Goal: Task Accomplishment & Management: Complete application form

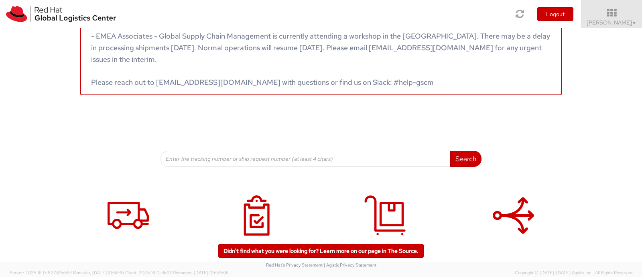
scroll to position [60, 0]
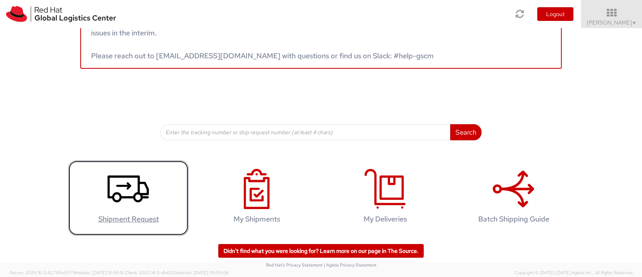
click at [132, 204] on icon at bounding box center [128, 189] width 41 height 40
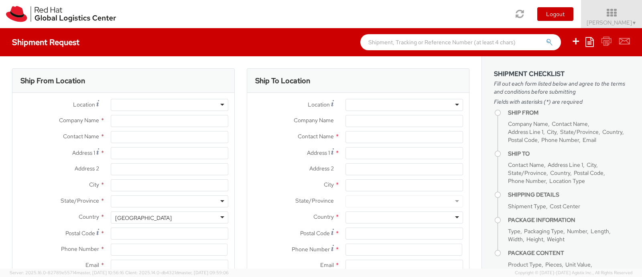
select select "711"
select select
click at [130, 99] on div at bounding box center [170, 105] width 118 height 12
type input "Red Hat"
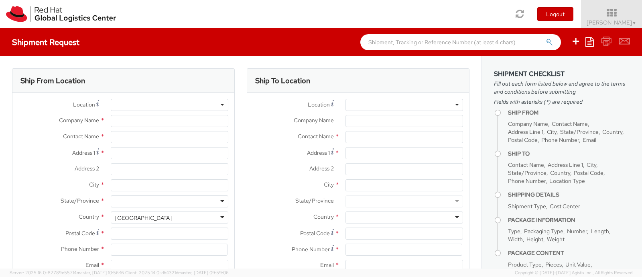
type input "[PERSON_NAME]"
type input "[EMAIL_ADDRESS][DOMAIN_NAME]"
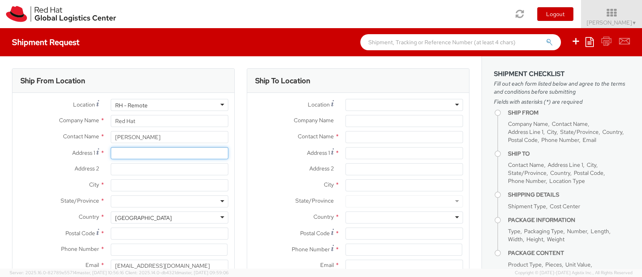
click at [122, 152] on input "Address 1 *" at bounding box center [170, 153] width 118 height 12
type input "[STREET_ADDRESS]"
type input "Ramakrishna Baratam"
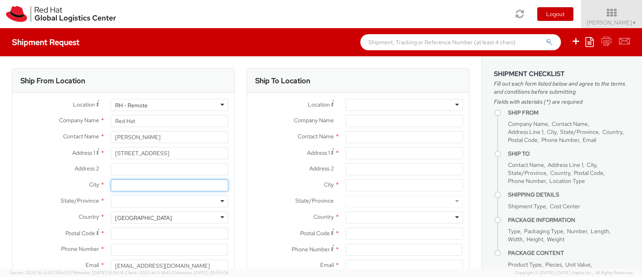
type input "[GEOGRAPHIC_DATA]"
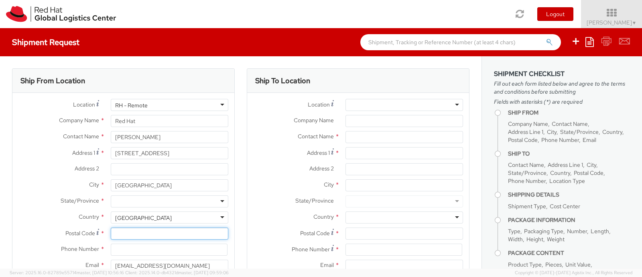
type input "27601"
type input "9192723466"
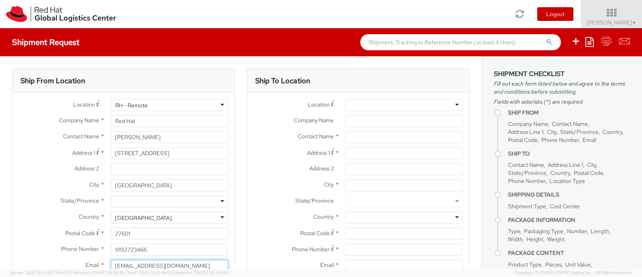
type input "rbaratam@yahoo.com"
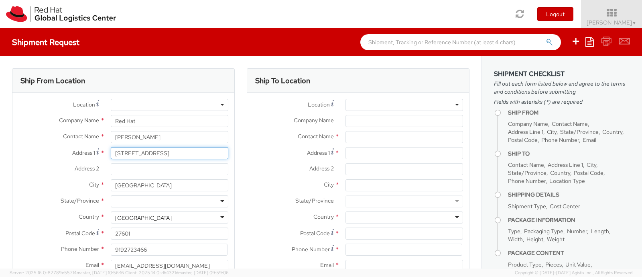
scroll to position [50, 0]
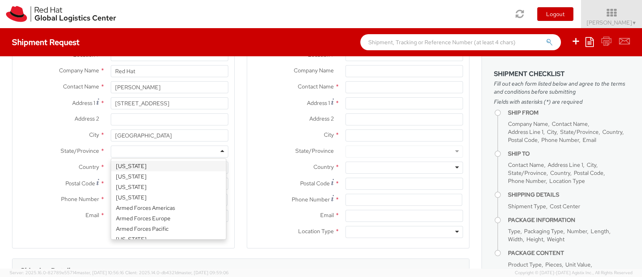
click at [124, 153] on div at bounding box center [170, 151] width 118 height 12
type input "no"
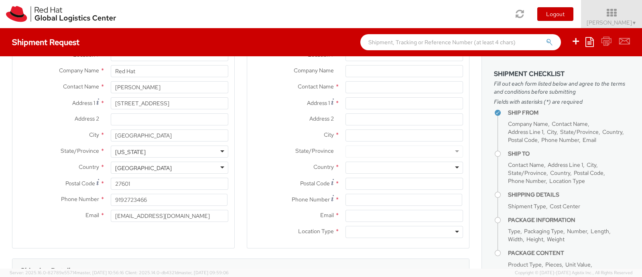
scroll to position [0, 0]
click at [183, 218] on input "rbaratam@yahoo.com" at bounding box center [170, 216] width 118 height 12
type input "[EMAIL_ADDRESS][DOMAIN_NAME]"
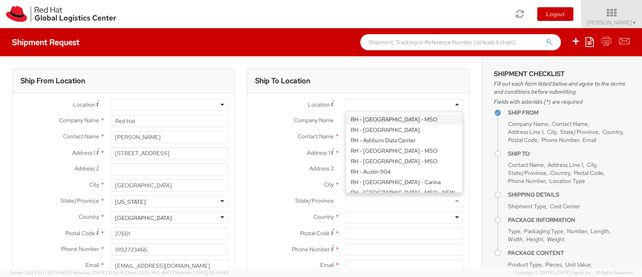
click at [376, 101] on div at bounding box center [405, 105] width 118 height 12
click at [266, 118] on label "Company Name *" at bounding box center [293, 120] width 92 height 10
click at [346, 118] on input "Company Name *" at bounding box center [405, 121] width 118 height 12
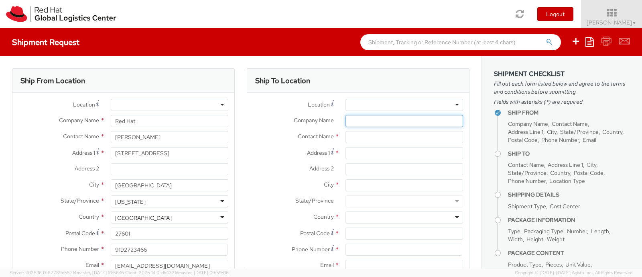
click at [349, 120] on input "Company Name *" at bounding box center [405, 121] width 118 height 12
type input "Red Hat"
type input "[PERSON_NAME]"
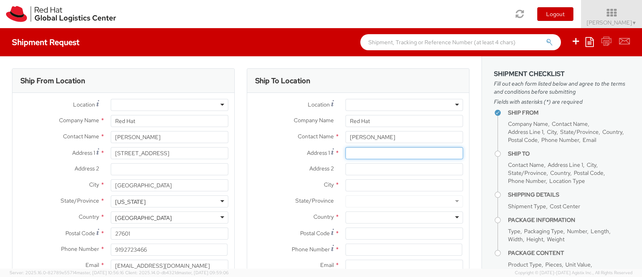
type input "[STREET_ADDRESS]"
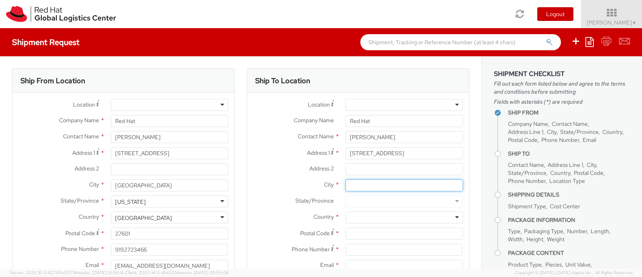
type input "[GEOGRAPHIC_DATA]"
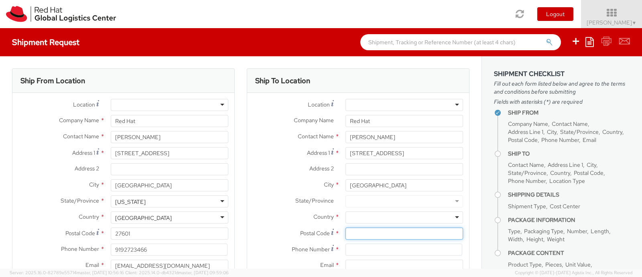
type input "27601"
type input "9192723466"
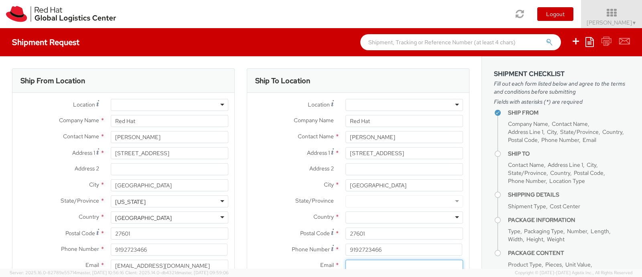
type input "[EMAIL_ADDRESS][DOMAIN_NAME]"
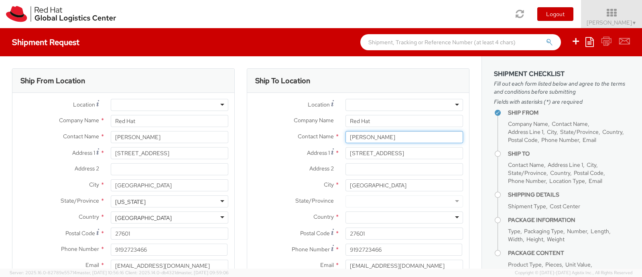
drag, startPoint x: 384, startPoint y: 139, endPoint x: 328, endPoint y: 134, distance: 56.4
click at [328, 134] on div "Contact Name * Ramki Baratam" at bounding box center [358, 137] width 222 height 12
paste input "Stephen Brown Jr."
drag, startPoint x: 398, startPoint y: 136, endPoint x: 383, endPoint y: 134, distance: 15.7
click at [383, 134] on input "Stephen Brown Jr." at bounding box center [405, 137] width 118 height 12
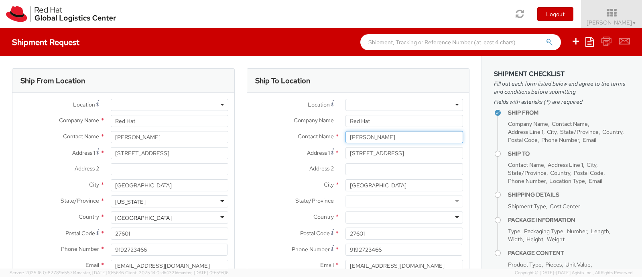
scroll to position [50, 0]
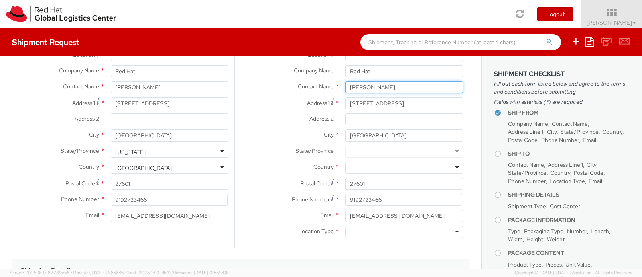
type input "Stephen Brown"
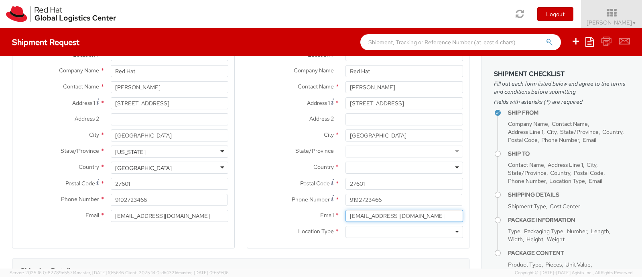
drag, startPoint x: 414, startPoint y: 216, endPoint x: 277, endPoint y: 210, distance: 136.6
click at [277, 210] on div "Email * [EMAIL_ADDRESS][DOMAIN_NAME]" at bounding box center [358, 216] width 222 height 12
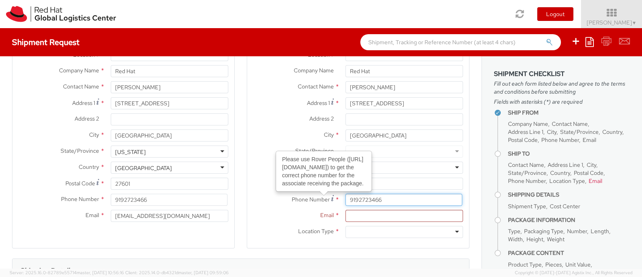
drag, startPoint x: 387, startPoint y: 200, endPoint x: 317, endPoint y: 199, distance: 69.5
click at [317, 199] on div "Phone Number Please use Rover People (https://rover.redhat.com/people/profile/)…" at bounding box center [358, 200] width 222 height 12
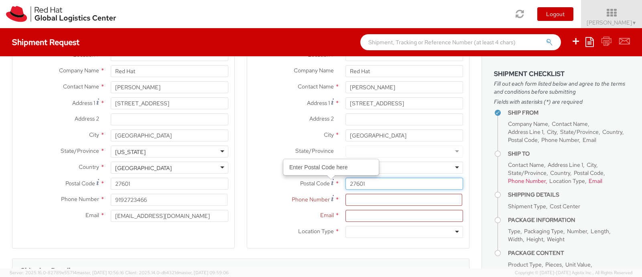
drag, startPoint x: 387, startPoint y: 182, endPoint x: 323, endPoint y: 183, distance: 64.2
click at [323, 183] on div "Postal Code Enter Postal Code here * 27601" at bounding box center [358, 183] width 222 height 12
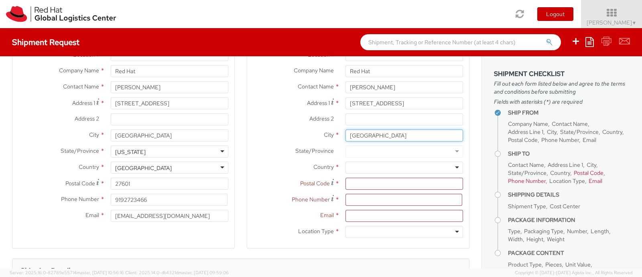
drag, startPoint x: 370, startPoint y: 131, endPoint x: 297, endPoint y: 129, distance: 73.5
click at [297, 129] on div "City * Raleigh" at bounding box center [358, 135] width 222 height 12
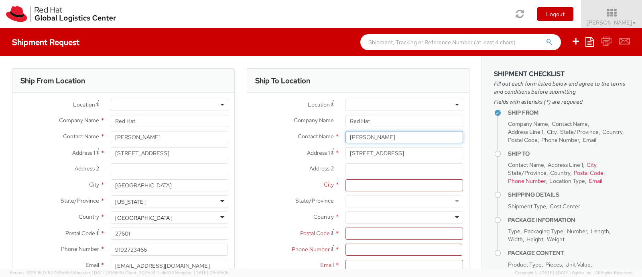
drag, startPoint x: 418, startPoint y: 136, endPoint x: 195, endPoint y: 120, distance: 223.4
click at [199, 125] on div "Ship From Location Location * [GEOGRAPHIC_DATA] - [GEOGRAPHIC_DATA] - [GEOGRAPH…" at bounding box center [241, 188] width 470 height 240
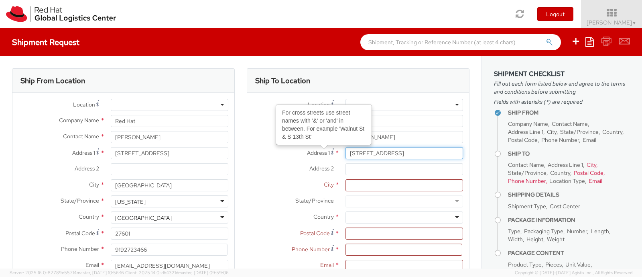
drag, startPoint x: 424, startPoint y: 154, endPoint x: 255, endPoint y: 153, distance: 168.6
click at [255, 153] on div "Address 1 For cross streets use street names with '&' or 'and' in between. For …" at bounding box center [358, 153] width 222 height 12
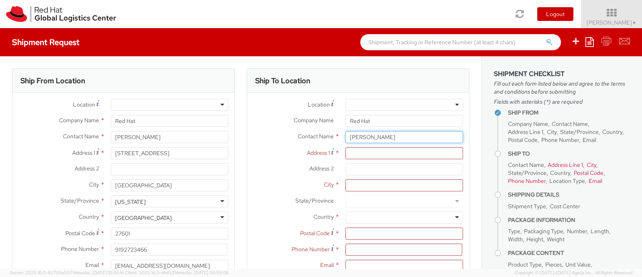
drag, startPoint x: 398, startPoint y: 137, endPoint x: 286, endPoint y: 130, distance: 112.3
click at [287, 134] on div "Contact Name * Stephen Brown" at bounding box center [358, 137] width 222 height 12
drag, startPoint x: 388, startPoint y: 139, endPoint x: 246, endPoint y: 137, distance: 141.7
click at [247, 137] on div "Contact Name * Stephen brown Stephen" at bounding box center [358, 137] width 222 height 12
paste input "sbrownjr@redhat.com"
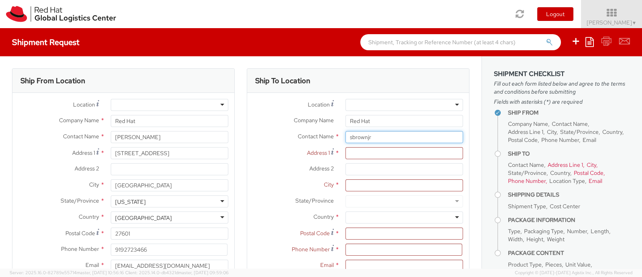
click at [381, 131] on input "sbrownjr" at bounding box center [405, 137] width 118 height 12
drag, startPoint x: 378, startPoint y: 133, endPoint x: 295, endPoint y: 135, distance: 82.7
click at [295, 137] on div "Contact Name * sbrownjr Stephen" at bounding box center [358, 137] width 222 height 12
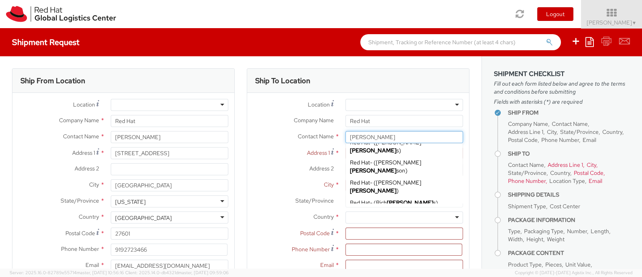
scroll to position [90, 0]
click at [389, 251] on strong "Stephen" at bounding box center [399, 254] width 47 height 7
type input "Stephen Brown Jr"
type input "sbrownjr@redhat.com"
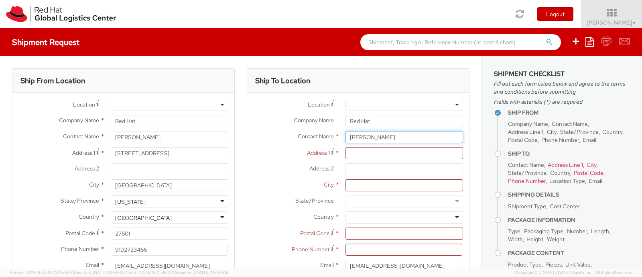
type input "Stephen Brown Jr"
click at [356, 153] on input "Address 1 *" at bounding box center [405, 153] width 118 height 12
paste input "11322 Stonebriar Ln Knoxville, TN 37932"
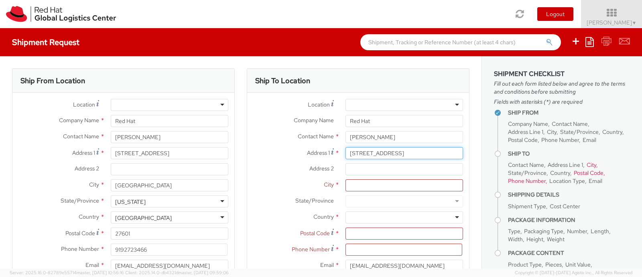
click at [404, 154] on input "11322 Stonebriar Ln Knoxville, TN 37932" at bounding box center [405, 153] width 118 height 12
type input "11322 Stonebriar Ln , TN 37932"
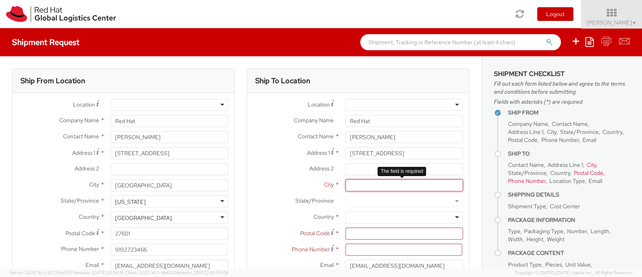
click at [371, 187] on input "City *" at bounding box center [405, 185] width 118 height 12
paste input "Knoxville"
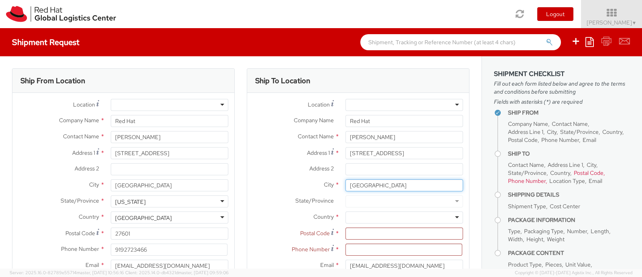
type input "Knoxville"
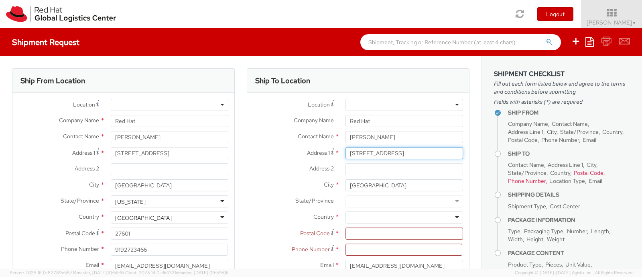
click at [418, 153] on input "11322 Stonebriar Ln , TN 37932" at bounding box center [405, 153] width 118 height 12
type input "11322 Stonebriar Ln , TN"
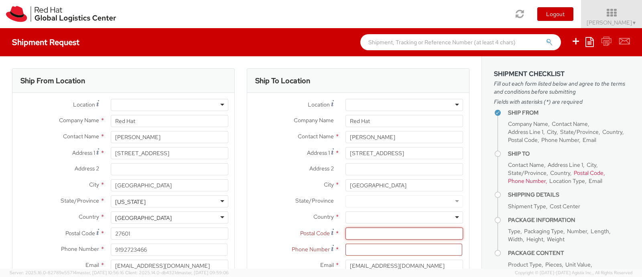
click at [346, 234] on input "Postal Code *" at bounding box center [405, 233] width 118 height 12
paste input "37932"
type input "37932"
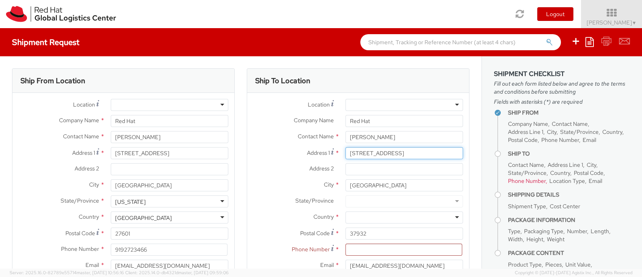
drag, startPoint x: 395, startPoint y: 153, endPoint x: 428, endPoint y: 153, distance: 32.9
click at [428, 153] on input "11322 Stonebriar Ln , TN" at bounding box center [405, 153] width 118 height 12
type input "11322 Stonebriar Ln"
click at [352, 202] on div at bounding box center [405, 201] width 118 height 12
click at [349, 216] on div at bounding box center [405, 217] width 118 height 12
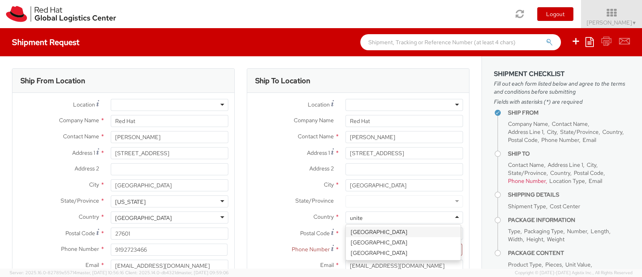
type input "united"
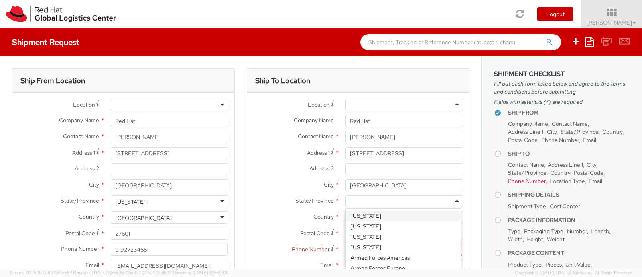
click at [349, 202] on div at bounding box center [405, 201] width 118 height 12
type input "Ten"
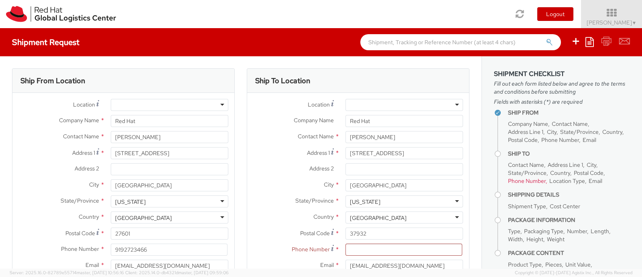
scroll to position [50, 0]
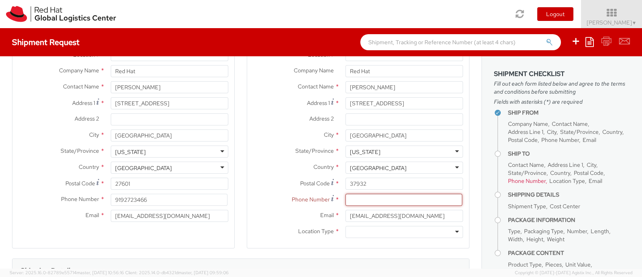
click at [357, 201] on input at bounding box center [404, 200] width 117 height 12
paste input "865-283-5420"
type input "865-283-5420"
click at [373, 232] on div at bounding box center [405, 232] width 118 height 12
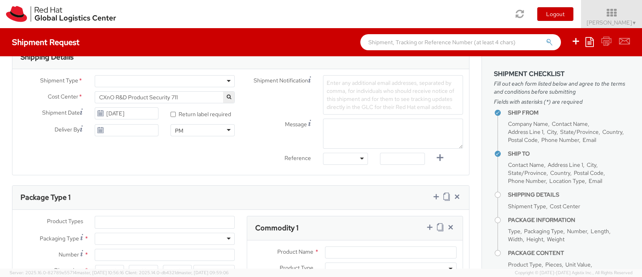
scroll to position [251, 0]
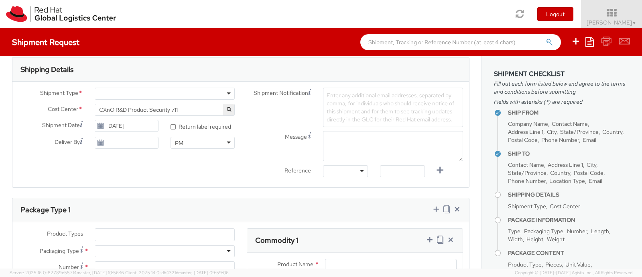
click at [110, 93] on div at bounding box center [165, 94] width 140 height 12
click at [372, 95] on span "Enter any additional email addresses, separated by comma, for individuals who s…" at bounding box center [391, 107] width 128 height 31
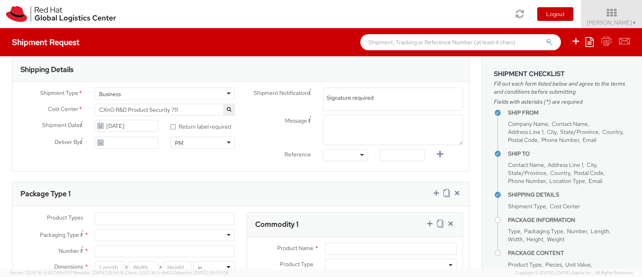
type input "Signature required"
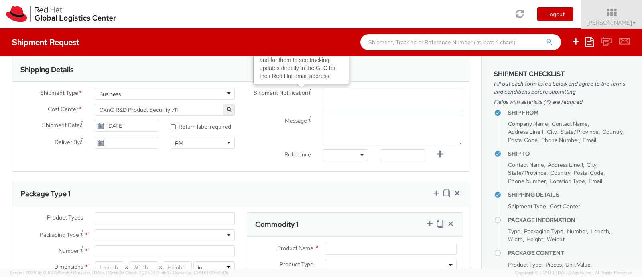
drag, startPoint x: 391, startPoint y: 97, endPoint x: 295, endPoint y: 95, distance: 95.6
click at [295, 95] on div "Shipment Notification Enter any additional email addresses, separated by comma,…" at bounding box center [355, 99] width 228 height 23
click at [328, 129] on textarea "Message" at bounding box center [393, 130] width 140 height 30
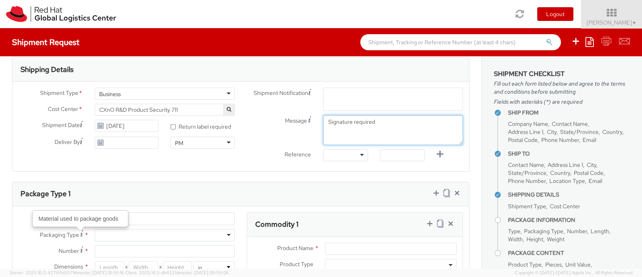
type textarea "Signature required"
click at [152, 219] on ul at bounding box center [164, 218] width 139 height 12
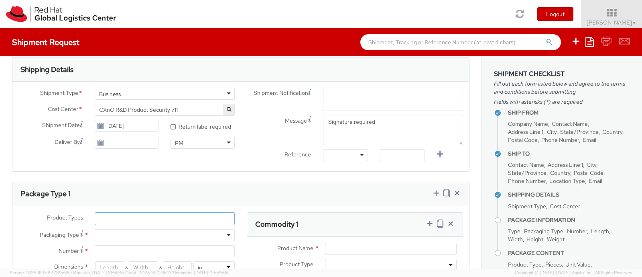
click at [152, 219] on ul at bounding box center [164, 218] width 139 height 12
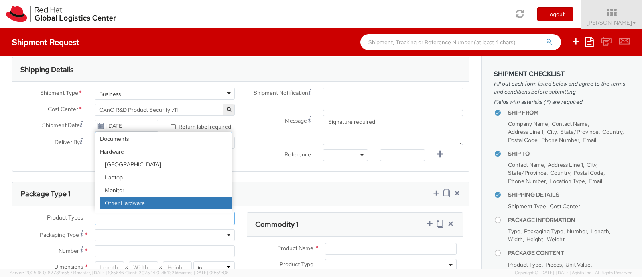
select select "HARD_OTHER"
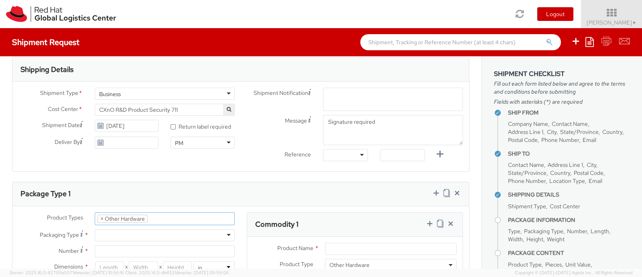
scroll to position [39, 0]
click at [102, 232] on div at bounding box center [165, 235] width 140 height 12
type input "1"
type input "9.5"
type input "12.5"
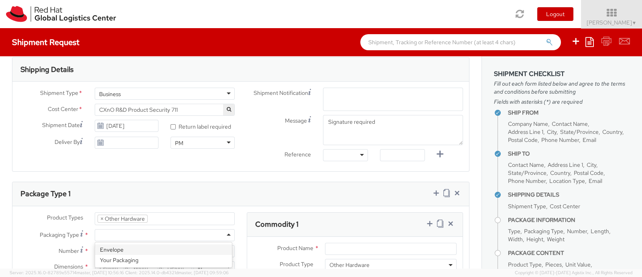
type input "0.25"
type input "1"
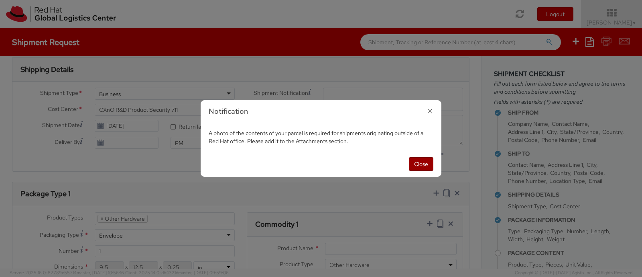
click at [418, 163] on button "Close" at bounding box center [421, 164] width 24 height 14
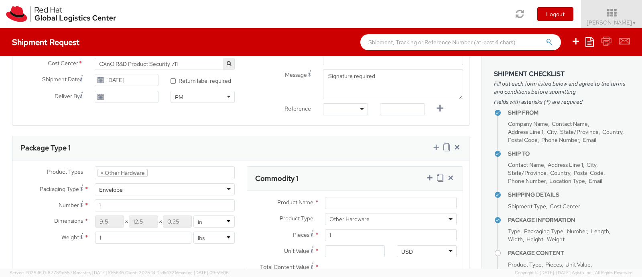
scroll to position [351, 0]
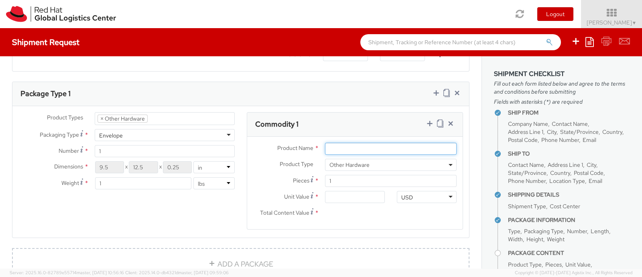
click at [331, 146] on input "Product Name *" at bounding box center [391, 149] width 132 height 12
type input "Yubikey"
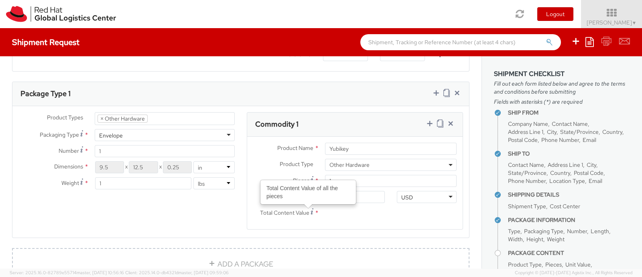
click at [306, 234] on agx-form-section "Commodity 1 Product Name * Yubikey Product Type * Documents Docking Station Lap…" at bounding box center [355, 175] width 228 height 127
click at [356, 200] on input "Unit Value *" at bounding box center [355, 197] width 60 height 12
drag, startPoint x: 356, startPoint y: 200, endPoint x: 265, endPoint y: 197, distance: 90.8
click at [265, 197] on div "Unit Value Valuation is the price paid or payable. For procured items, the valu…" at bounding box center [319, 197] width 144 height 12
type input "8.00"
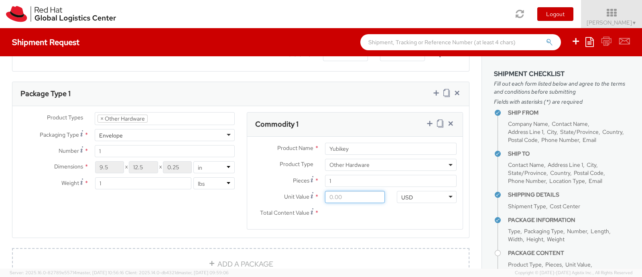
type input "8.00"
type input "85.00"
click at [176, 214] on div "Product Types * Documents Docking Station Laptop Monitor Other Hardware Server …" at bounding box center [240, 175] width 457 height 127
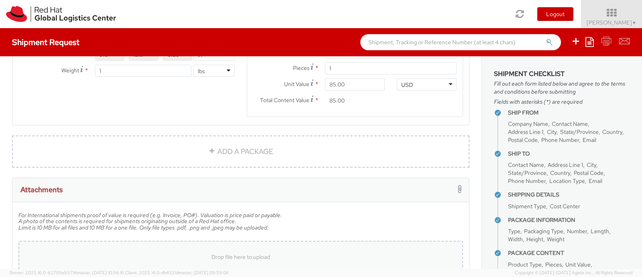
scroll to position [515, 0]
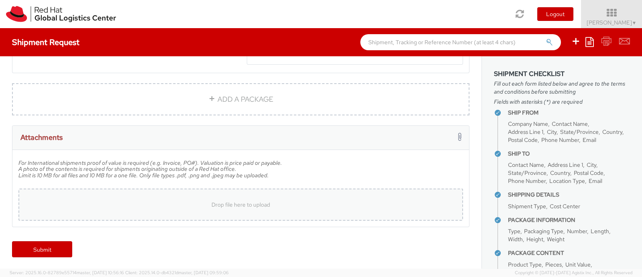
click at [248, 206] on span "Drop file here to upload" at bounding box center [241, 204] width 59 height 7
type input "C:\fakepath\Yubikey.jpg"
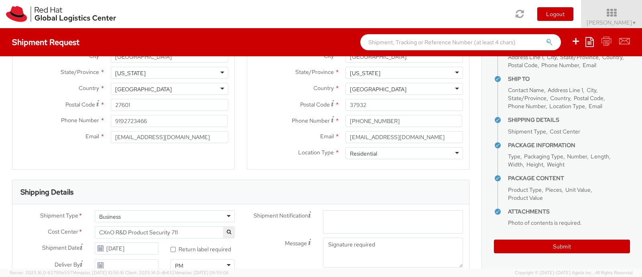
scroll to position [78, 0]
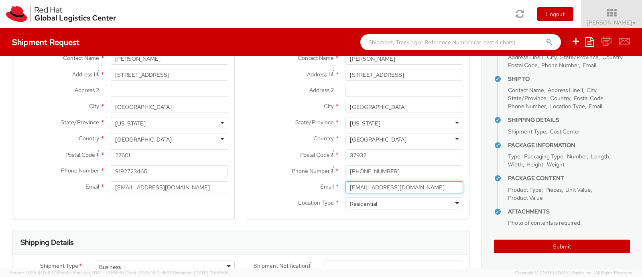
drag, startPoint x: 409, startPoint y: 183, endPoint x: 331, endPoint y: 184, distance: 78.3
click at [331, 184] on div "Email * sbrownjr@redhat.com" at bounding box center [358, 187] width 222 height 12
click at [430, 183] on input "sbrownjr@redhat.com" at bounding box center [405, 187] width 118 height 12
drag, startPoint x: 420, startPoint y: 187, endPoint x: 335, endPoint y: 189, distance: 84.7
click at [340, 189] on div "sbrownjr@redhat.com" at bounding box center [405, 187] width 130 height 12
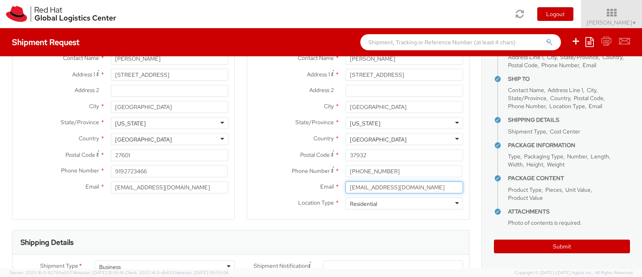
paste input "mailstephen.brown"
type input "mailstephen.brown@redhat.com"
click at [250, 165] on label "Phone Number *" at bounding box center [293, 170] width 92 height 11
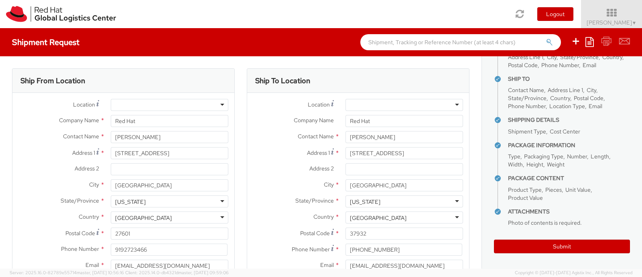
scroll to position [0, 0]
drag, startPoint x: 176, startPoint y: 134, endPoint x: 171, endPoint y: 135, distance: 5.6
click at [176, 134] on input "Ramakrishna Baratam" at bounding box center [170, 137] width 118 height 12
drag, startPoint x: 145, startPoint y: 137, endPoint x: 81, endPoint y: 132, distance: 64.4
click at [81, 132] on div "Contact Name * Ramakrishna Baratam" at bounding box center [123, 137] width 222 height 12
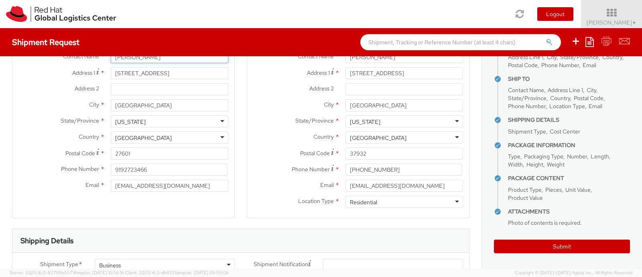
scroll to position [100, 0]
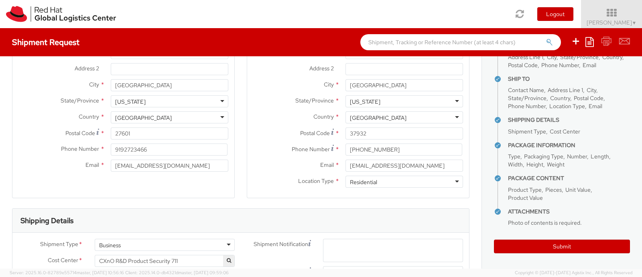
type input "Ramki Baratam"
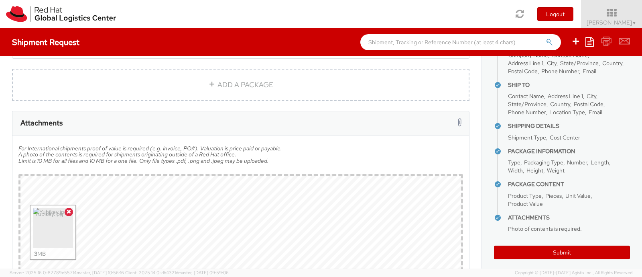
scroll to position [75, 0]
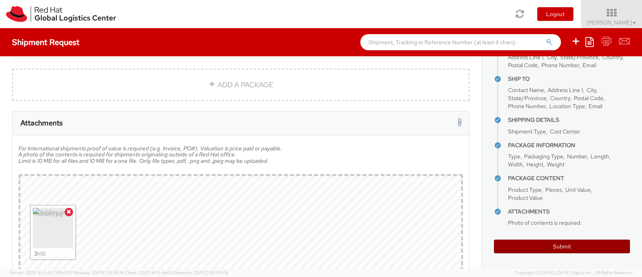
click at [528, 244] on button "Submit" at bounding box center [562, 246] width 136 height 14
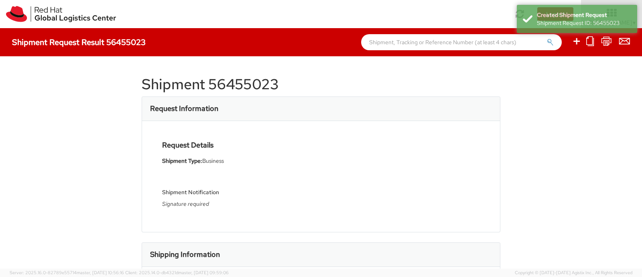
click at [246, 79] on h1 "Shipment 56455023" at bounding box center [321, 84] width 359 height 16
copy h1 "56455023"
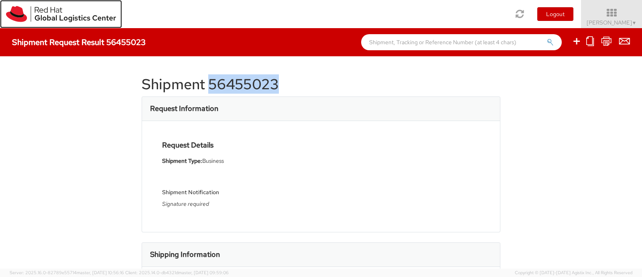
click at [40, 13] on img at bounding box center [61, 14] width 110 height 16
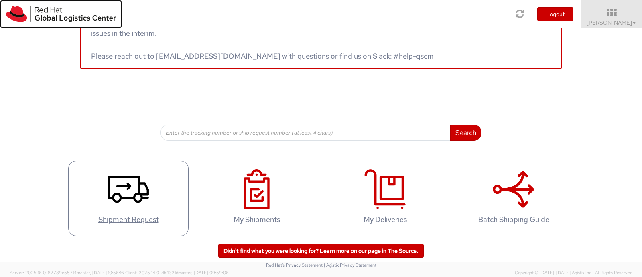
scroll to position [60, 0]
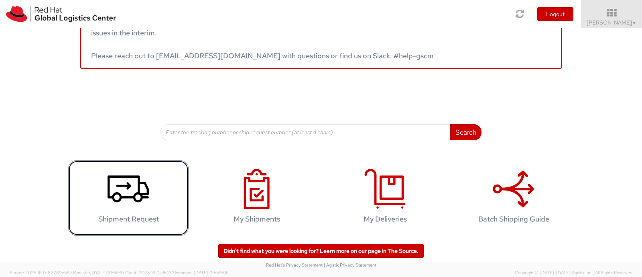
click at [126, 217] on h4 "Shipment Request" at bounding box center [129, 219] width 104 height 8
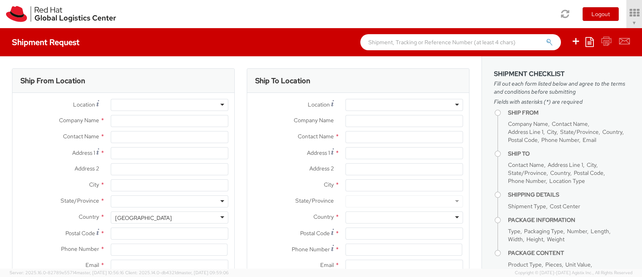
type input "Red Hat"
type input "[PERSON_NAME]"
type input "[EMAIL_ADDRESS][DOMAIN_NAME]"
select select "711"
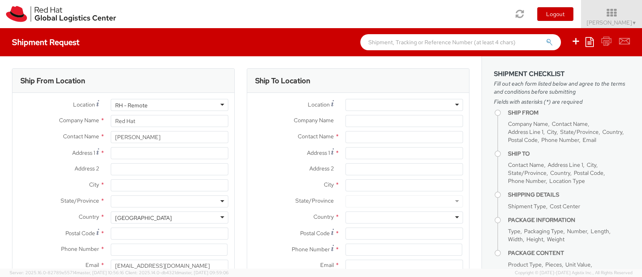
select select
click at [129, 151] on input "Address 1 *" at bounding box center [170, 153] width 118 height 12
type input "[STREET_ADDRESS]"
type input "[GEOGRAPHIC_DATA]"
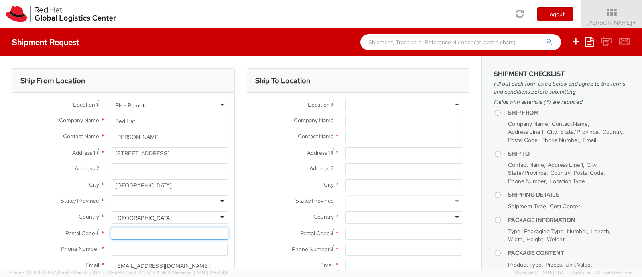
type input "27601"
type input "9192723466"
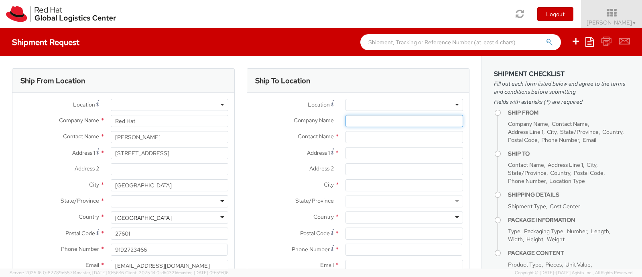
click at [346, 122] on input "Company Name *" at bounding box center [405, 121] width 118 height 12
type input "Red Hat"
type input "[PERSON_NAME]"
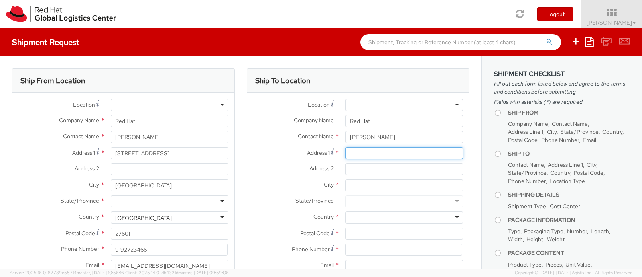
type input "[STREET_ADDRESS]"
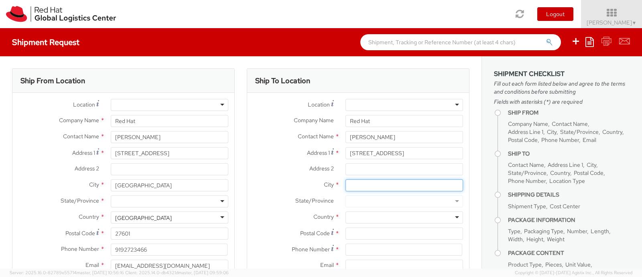
type input "[GEOGRAPHIC_DATA]"
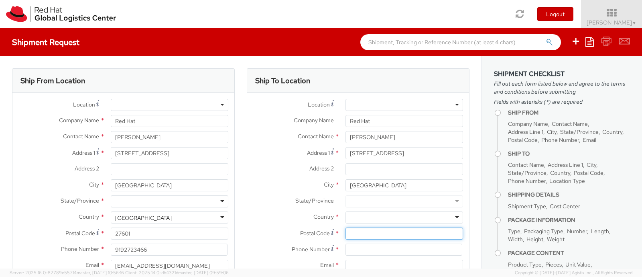
type input "27601"
type input "9192723466"
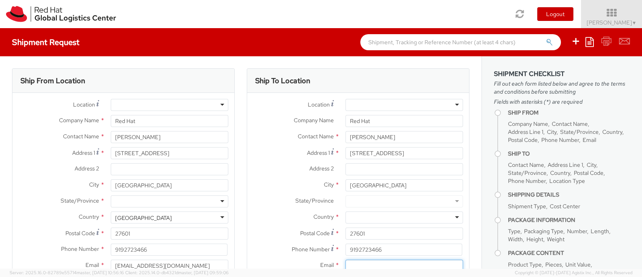
type input "[EMAIL_ADDRESS][DOMAIN_NAME]"
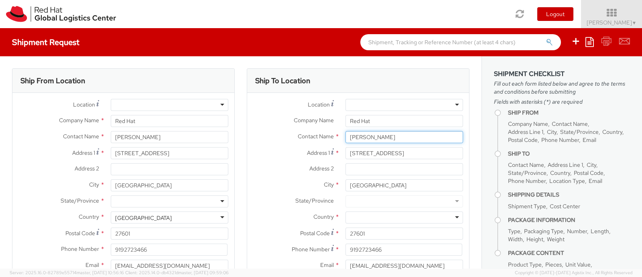
drag, startPoint x: 403, startPoint y: 139, endPoint x: 149, endPoint y: 135, distance: 254.2
click at [154, 139] on div "Ship From Location Location * [GEOGRAPHIC_DATA] - [GEOGRAPHIC_DATA] - [GEOGRAPH…" at bounding box center [241, 188] width 470 height 240
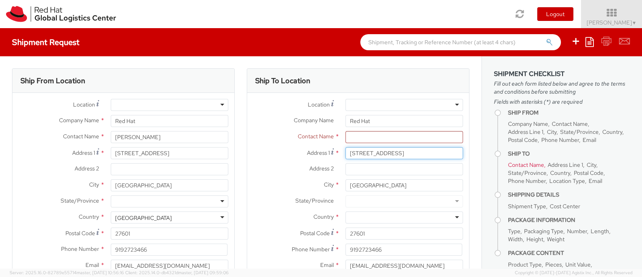
click at [403, 151] on input "[STREET_ADDRESS]" at bounding box center [405, 153] width 118 height 12
drag, startPoint x: 403, startPoint y: 151, endPoint x: 214, endPoint y: 130, distance: 189.9
click at [214, 134] on div "Ship From Location Location * [GEOGRAPHIC_DATA] - [GEOGRAPHIC_DATA] - [GEOGRAPH…" at bounding box center [241, 188] width 470 height 240
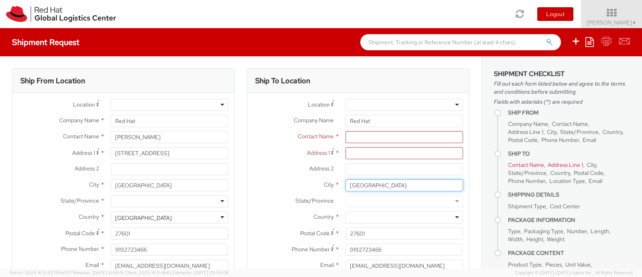
drag, startPoint x: 401, startPoint y: 183, endPoint x: 283, endPoint y: 166, distance: 119.7
click at [279, 176] on div "Location * [GEOGRAPHIC_DATA] - [GEOGRAPHIC_DATA] - [GEOGRAPHIC_DATA] [GEOGRAPHI…" at bounding box center [358, 195] width 222 height 193
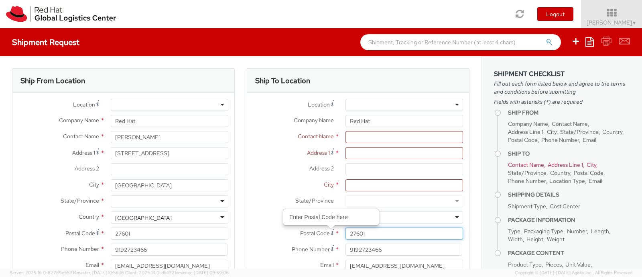
drag, startPoint x: 382, startPoint y: 236, endPoint x: 307, endPoint y: 222, distance: 76.8
click at [307, 225] on div "Location * [GEOGRAPHIC_DATA] - [GEOGRAPHIC_DATA] - [GEOGRAPHIC_DATA] [GEOGRAPHI…" at bounding box center [358, 195] width 222 height 193
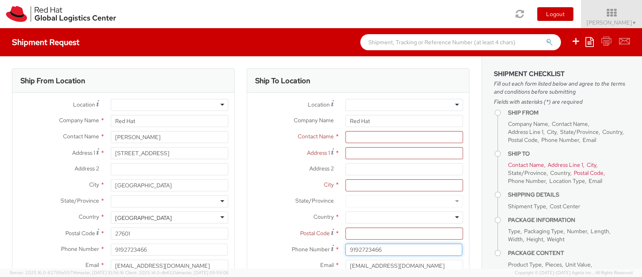
drag, startPoint x: 384, startPoint y: 249, endPoint x: 302, endPoint y: 246, distance: 82.3
click at [302, 246] on div "Phone Number * 9192723466" at bounding box center [358, 249] width 222 height 12
click at [126, 199] on div at bounding box center [170, 201] width 118 height 12
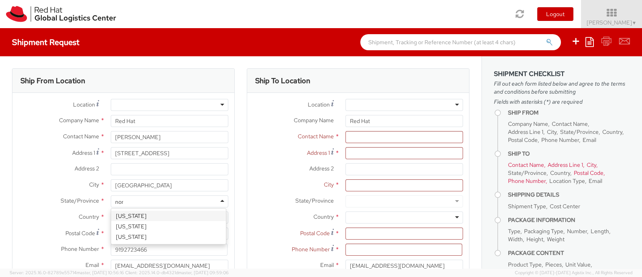
type input "nort"
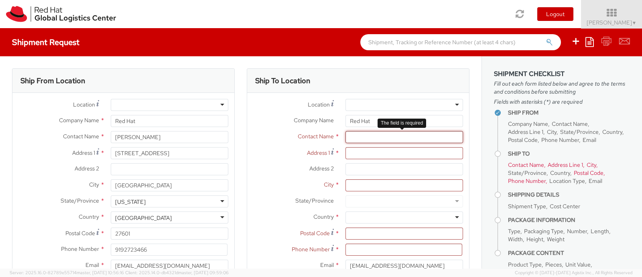
click at [346, 133] on input "text" at bounding box center [405, 137] width 118 height 12
paste input "[PERSON_NAME]"
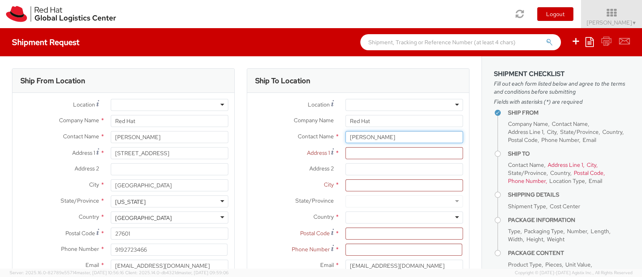
click at [346, 135] on input "[PERSON_NAME]" at bounding box center [405, 137] width 118 height 12
click at [380, 175] on div "Address 2 *" at bounding box center [358, 171] width 222 height 16
drag, startPoint x: 416, startPoint y: 139, endPoint x: 297, endPoint y: 131, distance: 119.5
click at [298, 134] on div "Contact Name * [PERSON_NAME]" at bounding box center [358, 137] width 222 height 12
drag, startPoint x: 385, startPoint y: 139, endPoint x: 281, endPoint y: 137, distance: 103.2
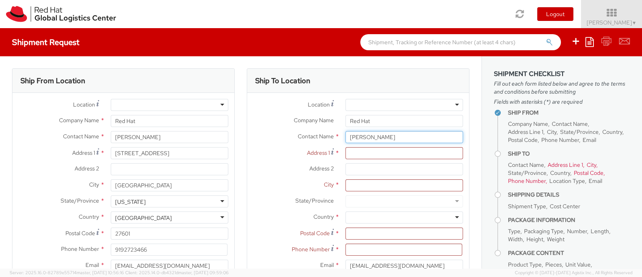
click at [281, 137] on div "Contact Name * [PERSON_NAME] hem [PERSON_NAME] he" at bounding box center [358, 137] width 222 height 12
paste input "[PERSON_NAME]"
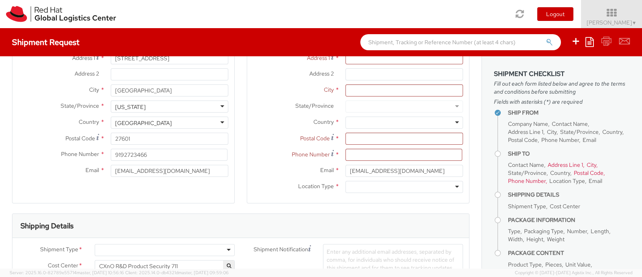
scroll to position [100, 0]
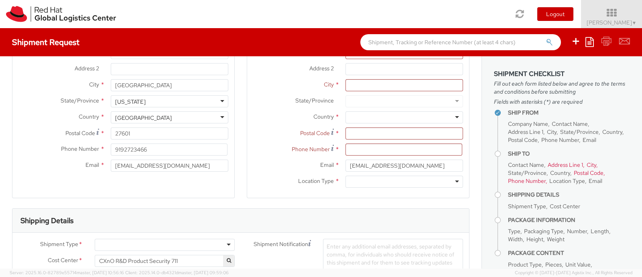
type input "[PERSON_NAME]"
drag, startPoint x: 414, startPoint y: 166, endPoint x: 277, endPoint y: 161, distance: 137.4
click at [277, 161] on div "Email * [EMAIL_ADDRESS][DOMAIN_NAME]" at bounding box center [358, 165] width 222 height 12
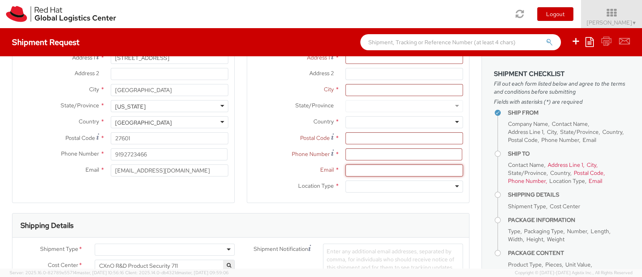
scroll to position [0, 0]
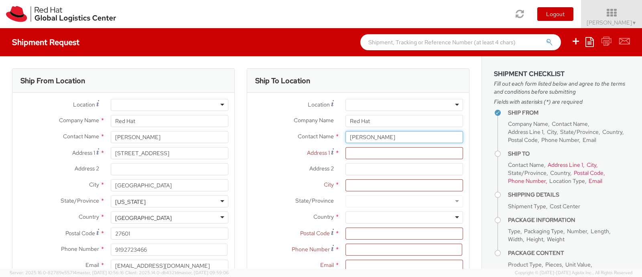
click at [403, 132] on input "[PERSON_NAME]" at bounding box center [405, 137] width 118 height 12
drag, startPoint x: 401, startPoint y: 136, endPoint x: 266, endPoint y: 133, distance: 135.3
click at [266, 133] on div "Contact Name * [PERSON_NAME] [PERSON_NAME]" at bounding box center [358, 137] width 222 height 12
click at [351, 157] on input "Address 1 *" at bounding box center [405, 153] width 118 height 12
paste input "[STREET_ADDRESS][PERSON_NAME]"
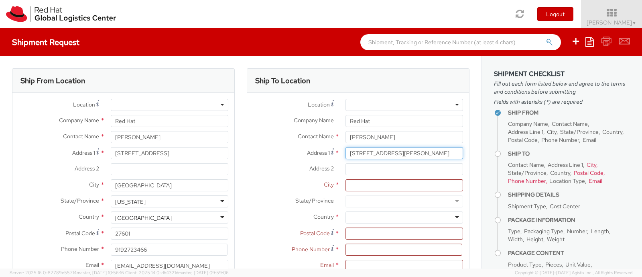
click at [391, 153] on input "[STREET_ADDRESS][PERSON_NAME]" at bounding box center [405, 153] width 118 height 12
type input "[STREET_ADDRESS][PERSON_NAME]"
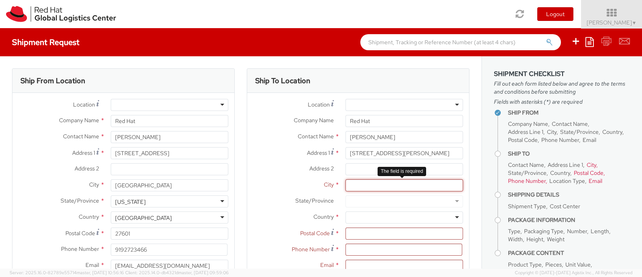
click at [373, 185] on input "City *" at bounding box center [405, 185] width 118 height 12
paste input "[GEOGRAPHIC_DATA]"
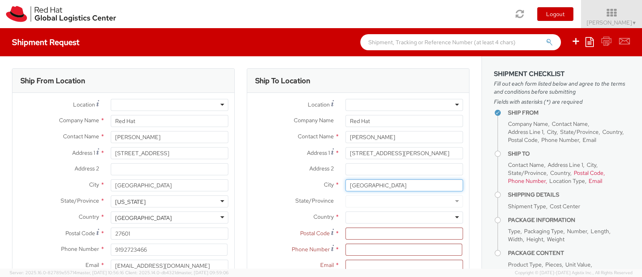
type input "[GEOGRAPHIC_DATA]"
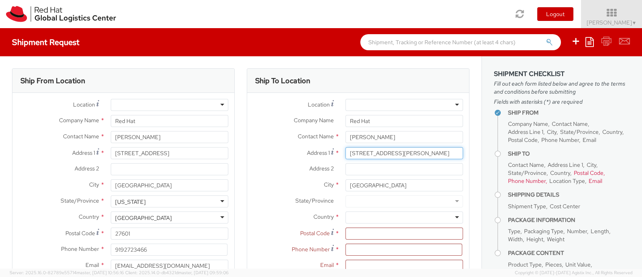
click at [400, 147] on input "[STREET_ADDRESS][PERSON_NAME]" at bounding box center [405, 153] width 118 height 12
click at [399, 151] on input "[STREET_ADDRESS][PERSON_NAME]" at bounding box center [405, 153] width 118 height 12
type input "[STREET_ADDRESS][PERSON_NAME],"
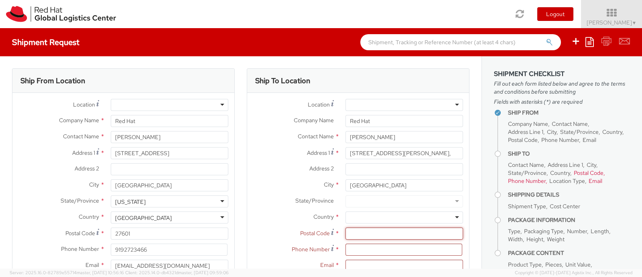
click at [386, 236] on input "Postal Code *" at bounding box center [405, 233] width 118 height 12
paste input "17340"
type input "17340"
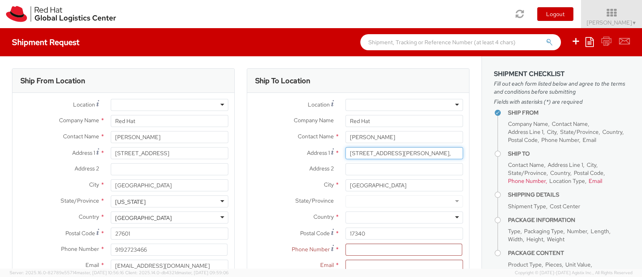
drag, startPoint x: 377, startPoint y: 154, endPoint x: 398, endPoint y: 154, distance: 21.3
click at [398, 154] on input "[STREET_ADDRESS][PERSON_NAME]," at bounding box center [405, 153] width 118 height 12
type input "[STREET_ADDRESS][PERSON_NAME]"
click at [348, 203] on div at bounding box center [405, 201] width 118 height 12
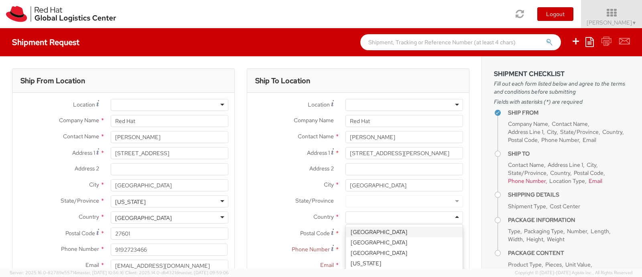
click at [357, 217] on div at bounding box center [405, 217] width 118 height 12
type input "united"
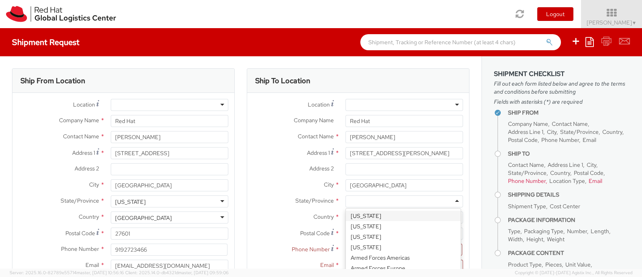
click at [353, 200] on div at bounding box center [405, 201] width 118 height 12
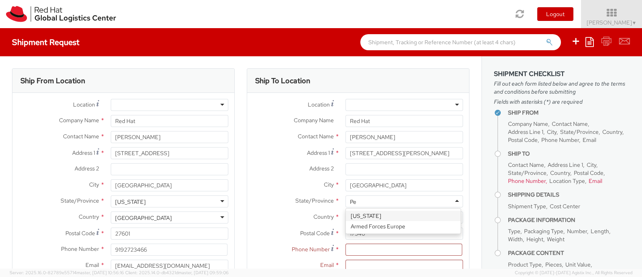
type input "Pen"
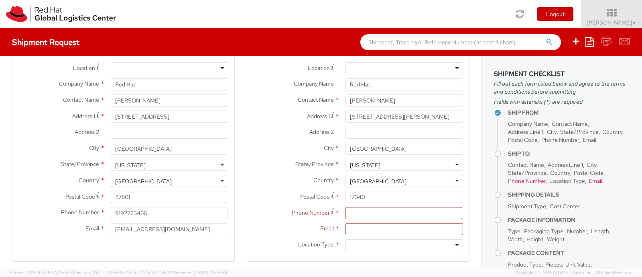
scroll to position [50, 0]
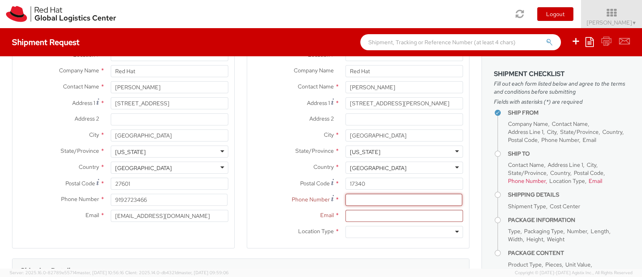
click at [361, 201] on input at bounding box center [404, 200] width 117 height 12
paste input "[PHONE_NUMBER]"
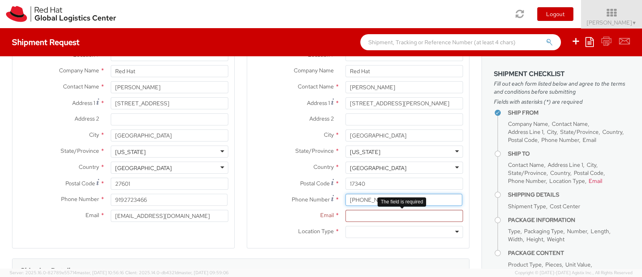
type input "[PHONE_NUMBER]"
click at [395, 214] on input "Email *" at bounding box center [405, 216] width 118 height 12
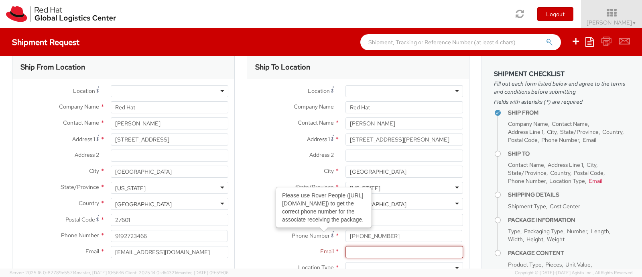
scroll to position [0, 0]
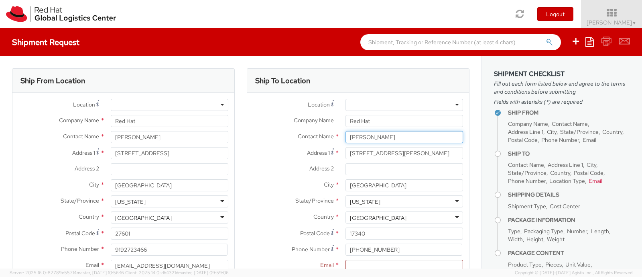
drag, startPoint x: 355, startPoint y: 138, endPoint x: 361, endPoint y: 137, distance: 6.5
click at [355, 137] on input "[PERSON_NAME]" at bounding box center [405, 137] width 118 height 12
drag, startPoint x: 407, startPoint y: 140, endPoint x: 305, endPoint y: 132, distance: 102.6
click at [305, 136] on div "Contact Name * [PERSON_NAME] [PERSON_NAME]" at bounding box center [358, 137] width 222 height 12
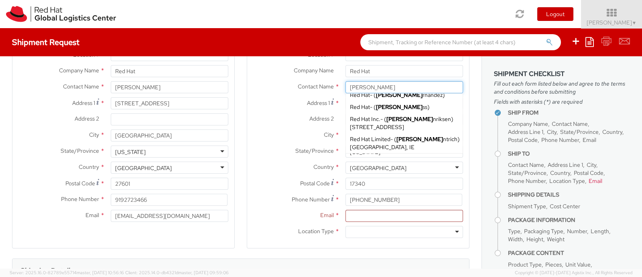
scroll to position [31, 0]
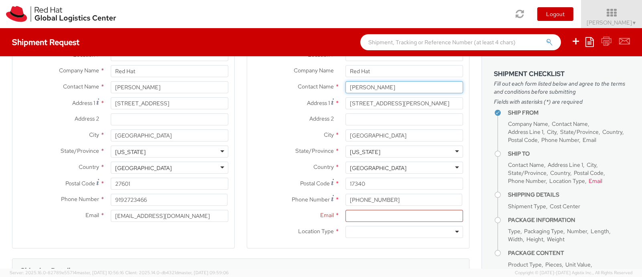
drag, startPoint x: 380, startPoint y: 83, endPoint x: 259, endPoint y: 78, distance: 121.4
click at [259, 81] on div "Contact Name * [PERSON_NAME] he [PERSON_NAME] he Red Hat - ( [PERSON_NAME] ) Re…" at bounding box center [358, 87] width 222 height 12
paste input "[PERSON_NAME]"
type input "[PERSON_NAME]"
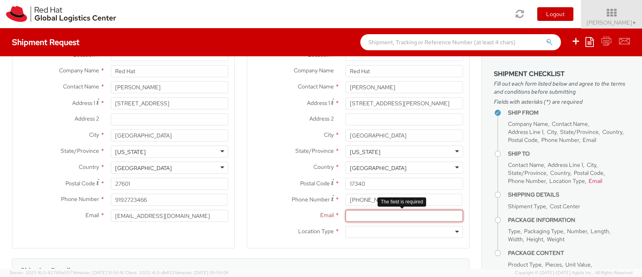
click at [373, 218] on input "Email *" at bounding box center [405, 216] width 118 height 12
paste input "[EMAIL_ADDRESS][DOMAIN_NAME]"
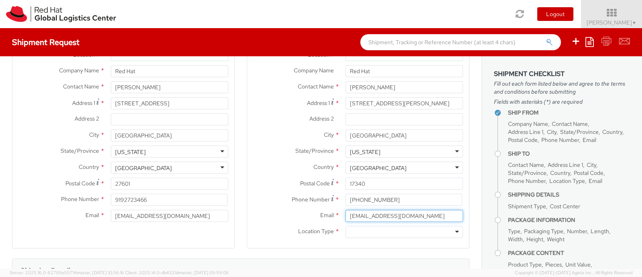
type input "[EMAIL_ADDRESS][DOMAIN_NAME]"
click at [365, 237] on div "Location Type * Business Residential" at bounding box center [358, 234] width 222 height 16
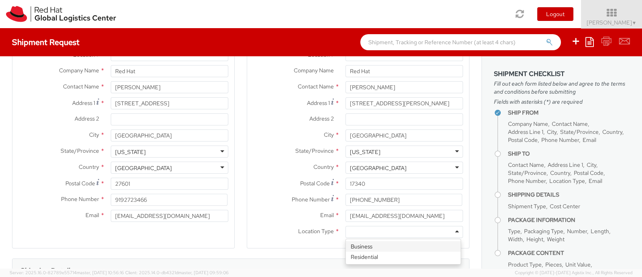
click at [364, 230] on div at bounding box center [405, 232] width 118 height 12
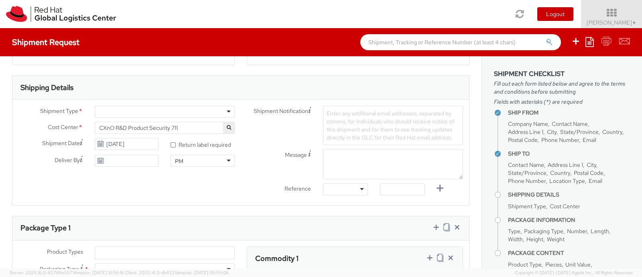
scroll to position [251, 0]
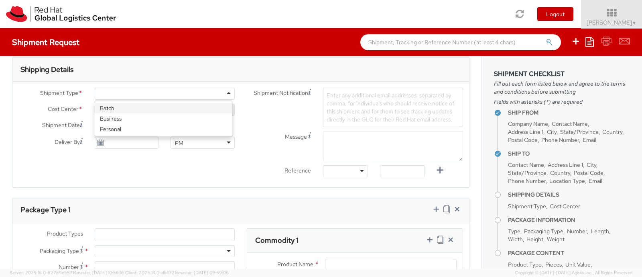
click at [99, 91] on input "select-one" at bounding box center [100, 94] width 2 height 8
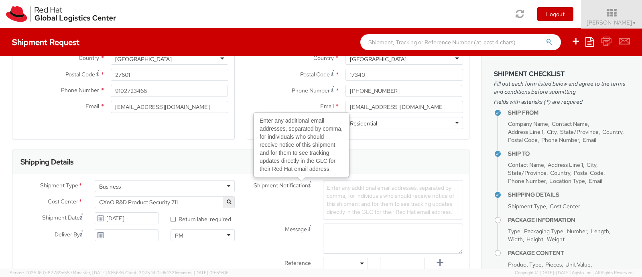
scroll to position [151, 0]
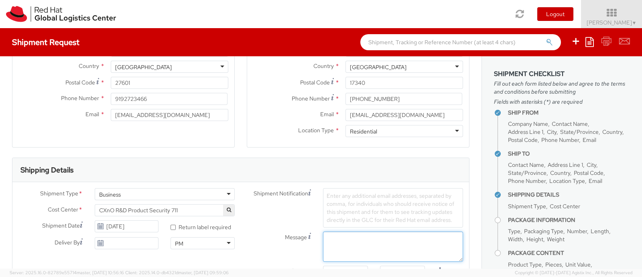
click at [331, 239] on textarea "Message" at bounding box center [393, 246] width 140 height 30
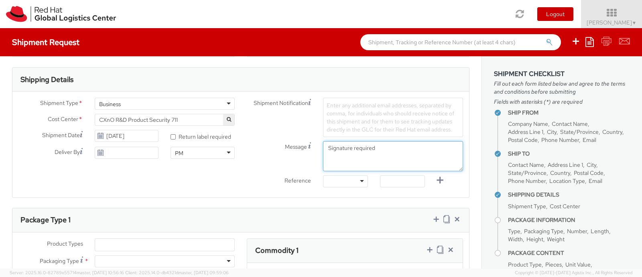
scroll to position [251, 0]
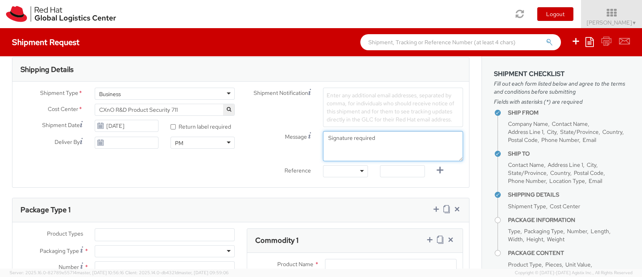
type textarea "Signature required"
click at [267, 154] on div "Message Signature required" at bounding box center [355, 146] width 228 height 30
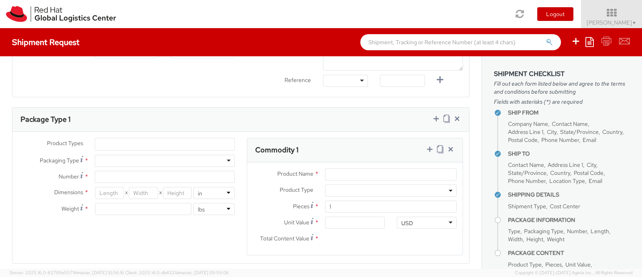
scroll to position [351, 0]
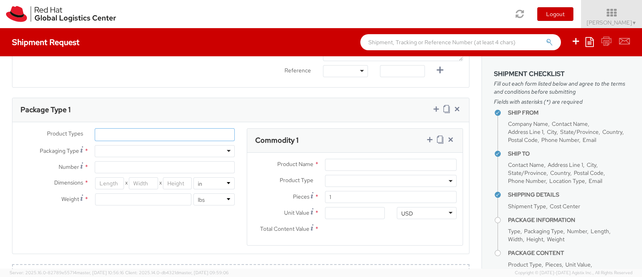
click at [99, 138] on li at bounding box center [101, 134] width 12 height 12
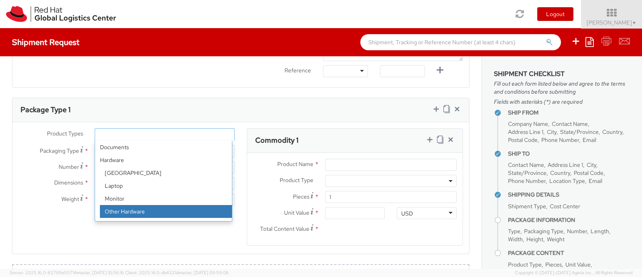
select select "HARD_OTHER"
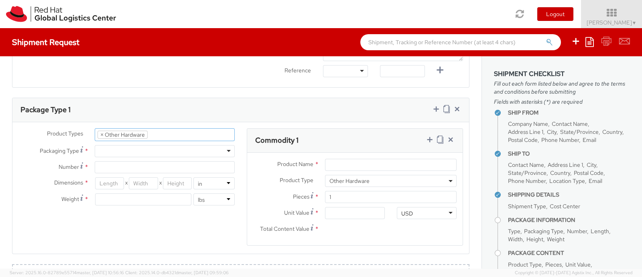
scroll to position [39, 0]
click at [119, 155] on div at bounding box center [165, 151] width 140 height 12
type input "1"
type input "9.5"
type input "12.5"
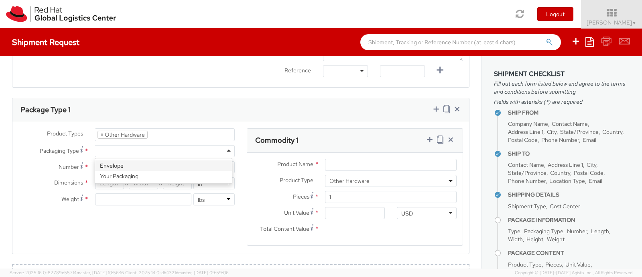
type input "0.25"
type input "1"
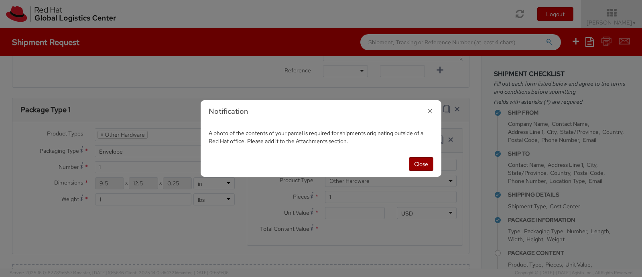
click at [422, 161] on button "Close" at bounding box center [421, 164] width 24 height 14
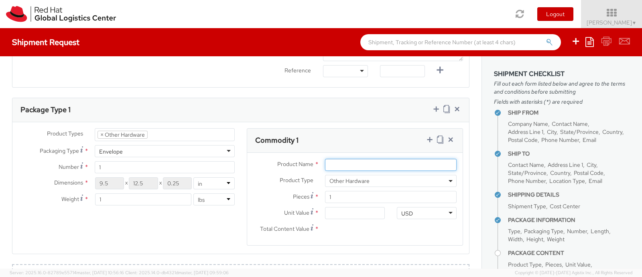
click at [356, 163] on input "Product Name *" at bounding box center [391, 165] width 132 height 12
type input "Yubikey"
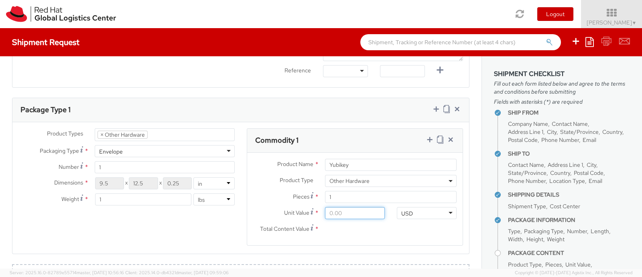
click at [336, 214] on input "Unit Value *" at bounding box center [355, 213] width 60 height 12
drag, startPoint x: 372, startPoint y: 213, endPoint x: 275, endPoint y: 198, distance: 98.0
click at [277, 203] on div "Product Name * Yubikey Product Type * Documents Docking Station Laptop Monitor …" at bounding box center [355, 199] width 216 height 92
type input "8.00"
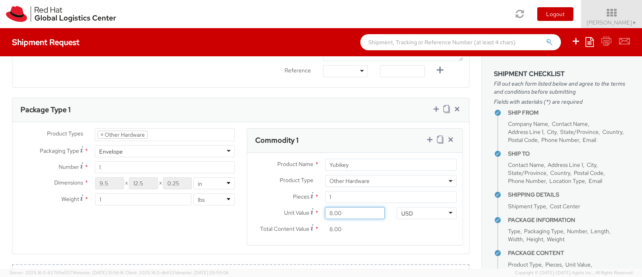
type input "85.00"
click at [249, 199] on label "Pieces *" at bounding box center [283, 196] width 72 height 11
click at [325, 199] on input "1" at bounding box center [391, 197] width 132 height 12
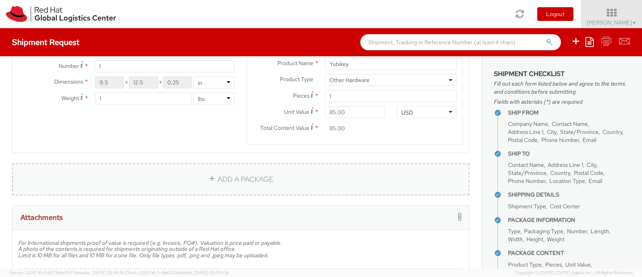
click at [236, 181] on link "ADD A PACKAGE" at bounding box center [241, 179] width 458 height 32
select select
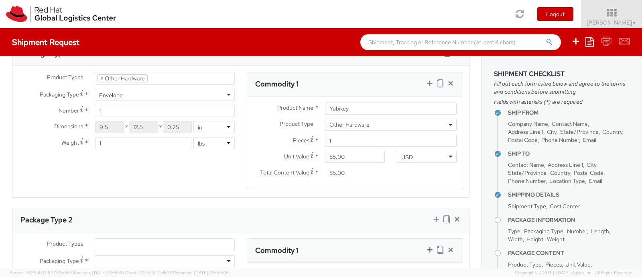
scroll to position [401, 0]
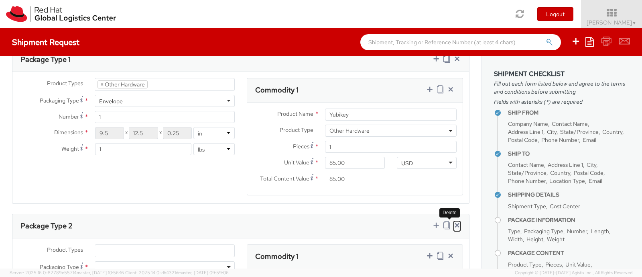
click at [453, 222] on icon at bounding box center [457, 225] width 8 height 8
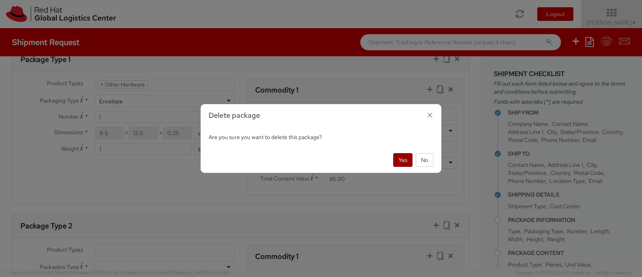
click at [402, 161] on button "Yes" at bounding box center [402, 160] width 19 height 14
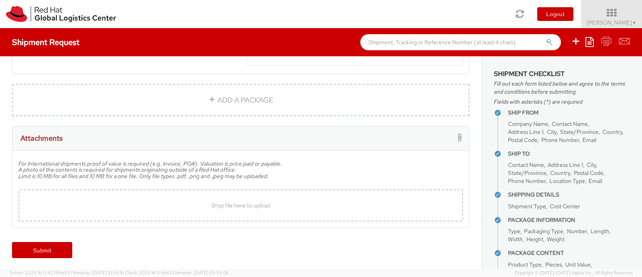
scroll to position [531, 0]
click at [225, 203] on span "Drop file here to upload" at bounding box center [241, 204] width 59 height 7
type input "C:\fakepath\Yubikey.jpg"
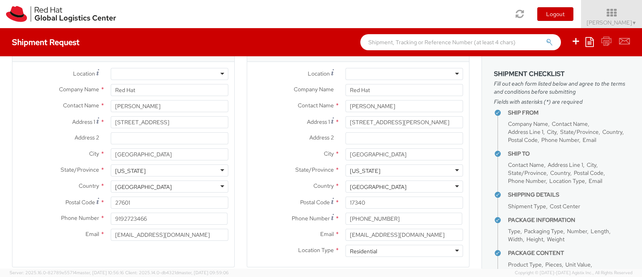
scroll to position [0, 0]
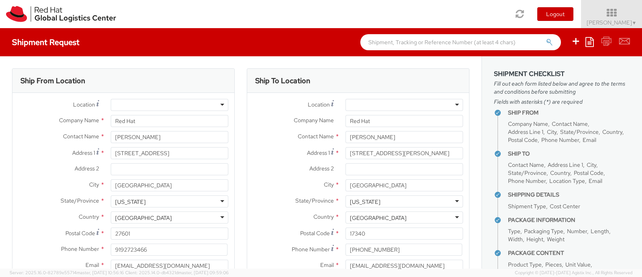
click at [136, 103] on div at bounding box center [170, 105] width 118 height 12
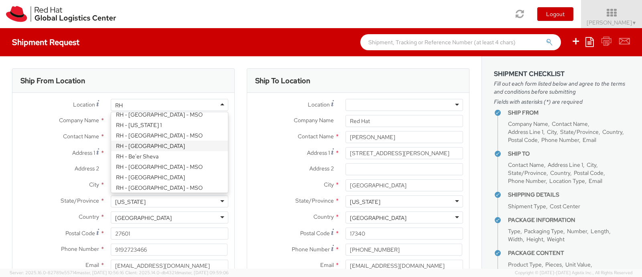
scroll to position [504, 0]
type input "RH - R"
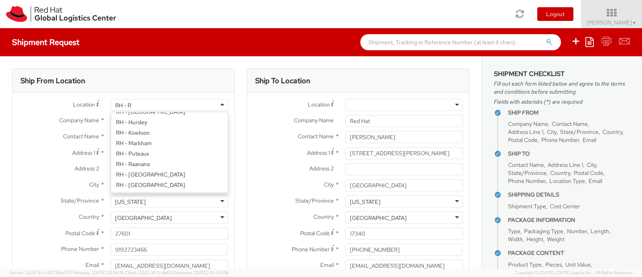
scroll to position [200, 0]
type input "Red Hat, Inc."
type input "[STREET_ADDRESS]"
type input "RALEIGH"
type input "[PHONE_NUMBER]"
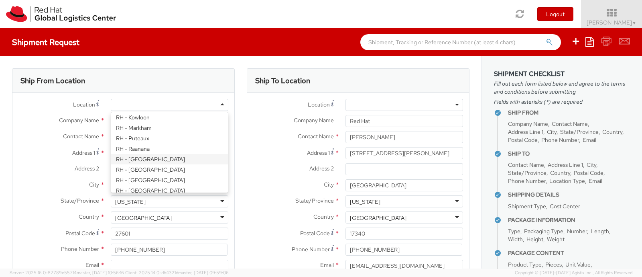
scroll to position [0, 0]
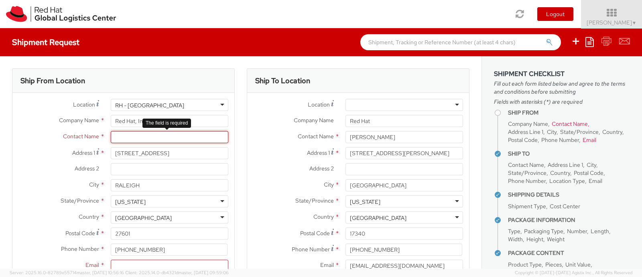
click at [133, 136] on input "text" at bounding box center [170, 137] width 118 height 12
type input "[PERSON_NAME]"
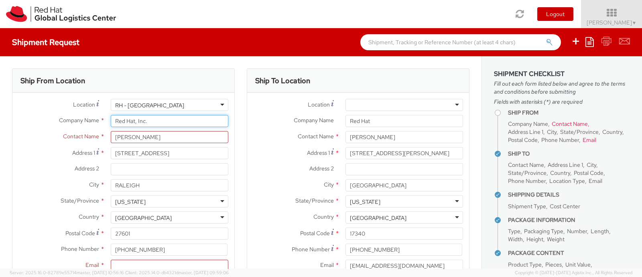
type input "Red Hat"
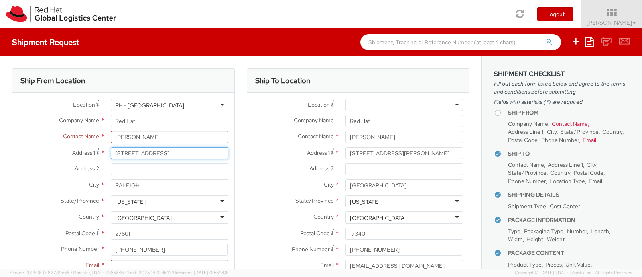
type input "[STREET_ADDRESS]"
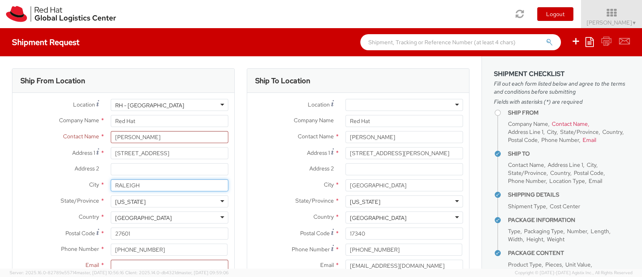
type input "[GEOGRAPHIC_DATA]"
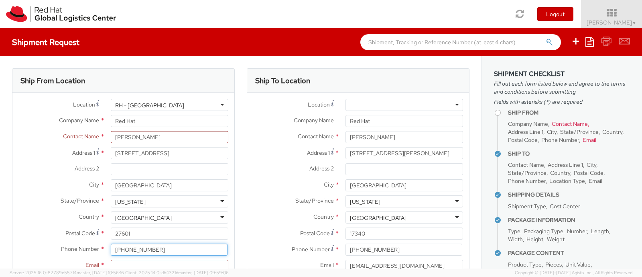
type input "9192723466"
type input "[EMAIL_ADDRESS][DOMAIN_NAME]"
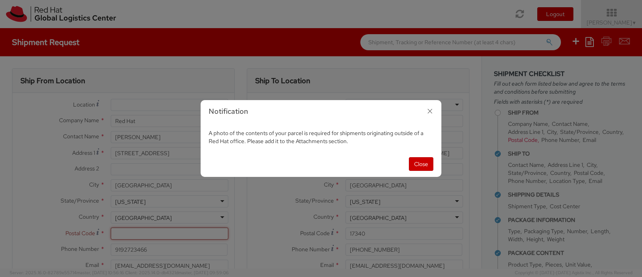
type input "27601"
click at [420, 165] on button "Close" at bounding box center [421, 164] width 24 height 14
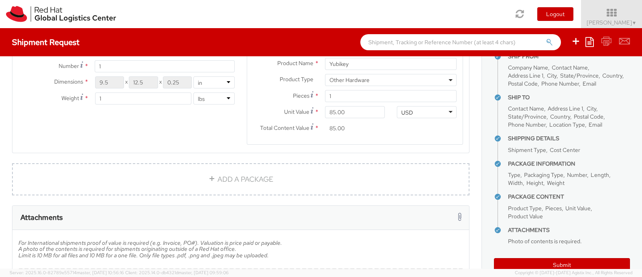
scroll to position [75, 0]
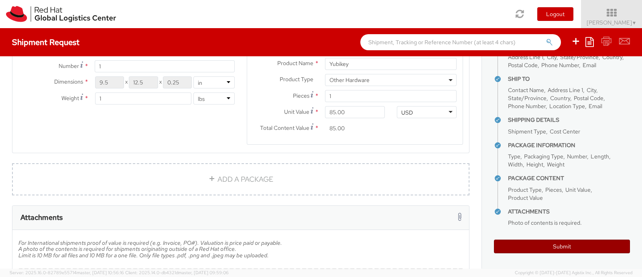
click at [559, 246] on button "Submit" at bounding box center [562, 246] width 136 height 14
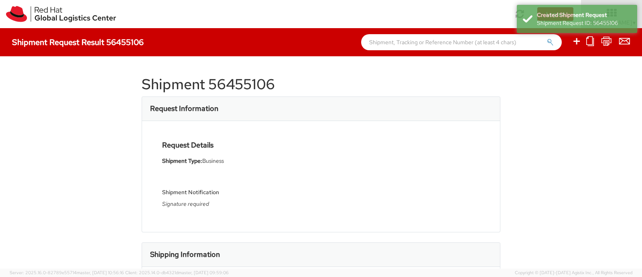
click at [222, 82] on h1 "Shipment 56455106" at bounding box center [321, 84] width 359 height 16
click at [222, 83] on h1 "Shipment 56455106" at bounding box center [321, 84] width 359 height 16
copy h1 "56455106"
